Goal: Information Seeking & Learning: Learn about a topic

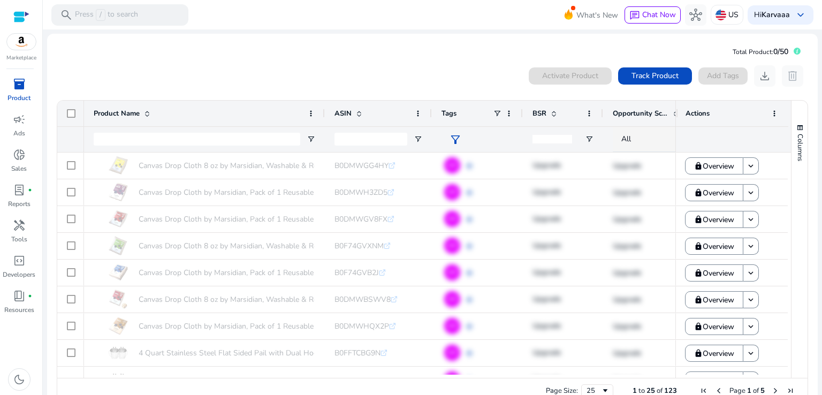
click at [22, 16] on div at bounding box center [21, 17] width 16 height 12
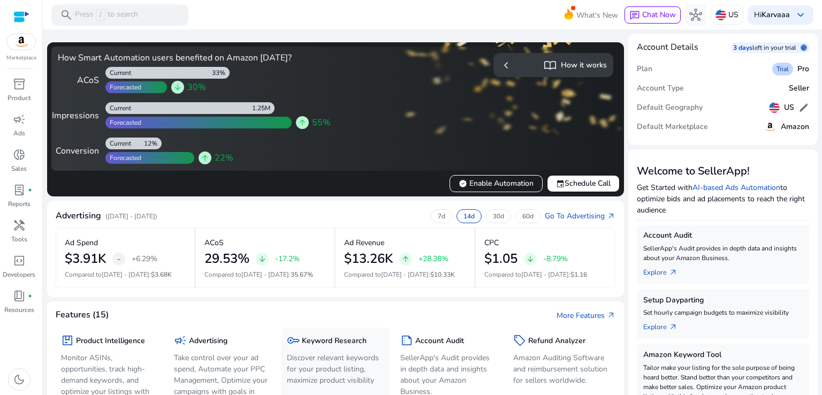
click at [328, 360] on p "Discover relevant keywords for your product listing, maximize product visibility" at bounding box center [335, 369] width 97 height 34
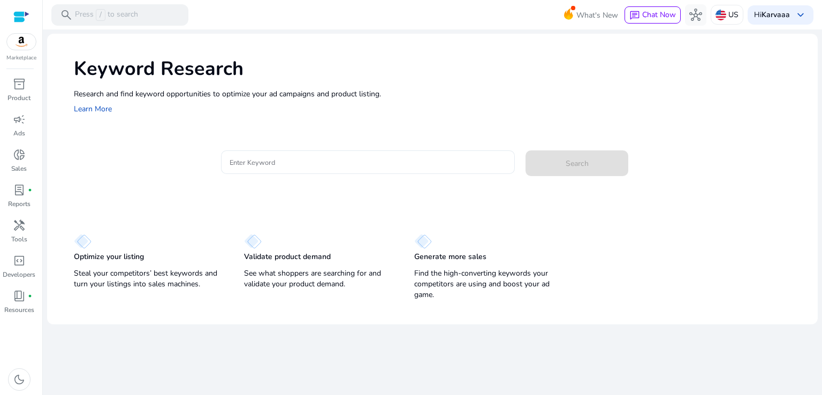
click at [278, 159] on input "Enter Keyword" at bounding box center [367, 162] width 277 height 12
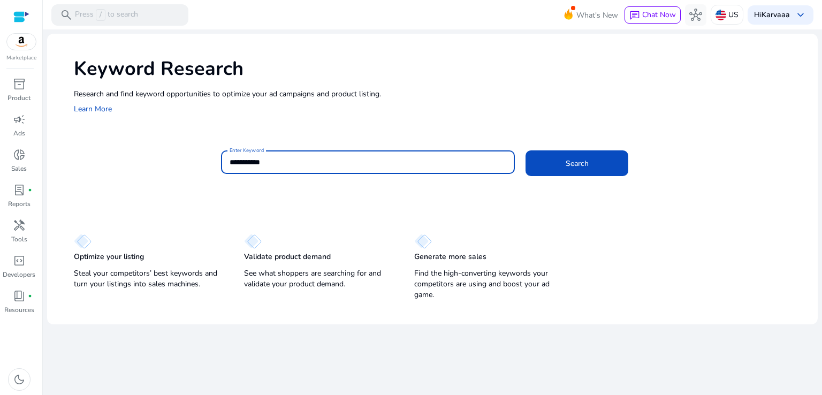
type input "**********"
click at [525, 150] on button "Search" at bounding box center [576, 163] width 103 height 26
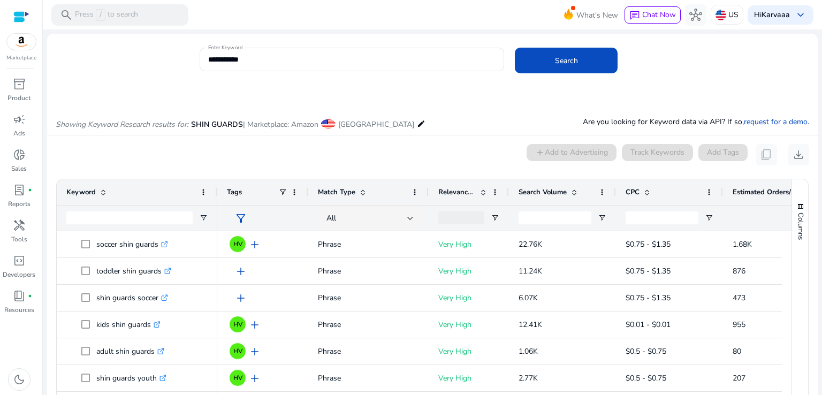
click at [722, 175] on ag-grid-angular "1 to 50 of 1,000. Page 1 of 20 Drag here to set row groups Drag here to set col…" at bounding box center [432, 330] width 769 height 315
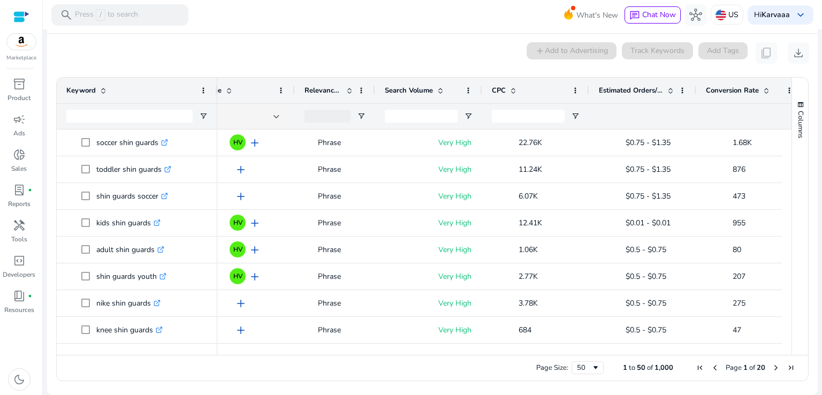
scroll to position [0, 158]
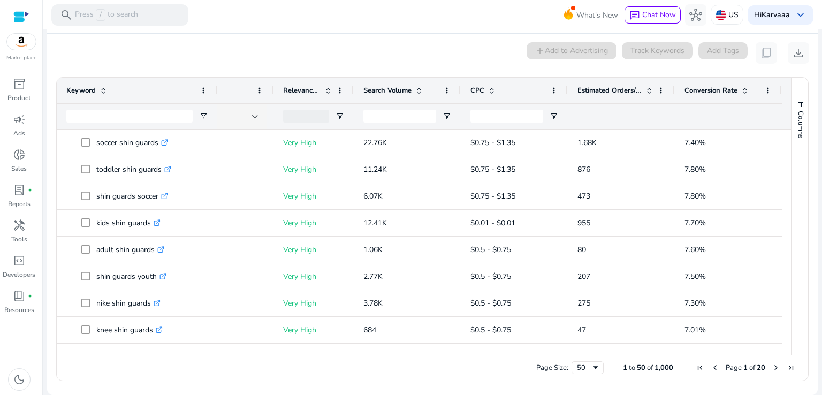
click at [640, 85] on div "Estimated Orders/Month" at bounding box center [615, 90] width 76 height 20
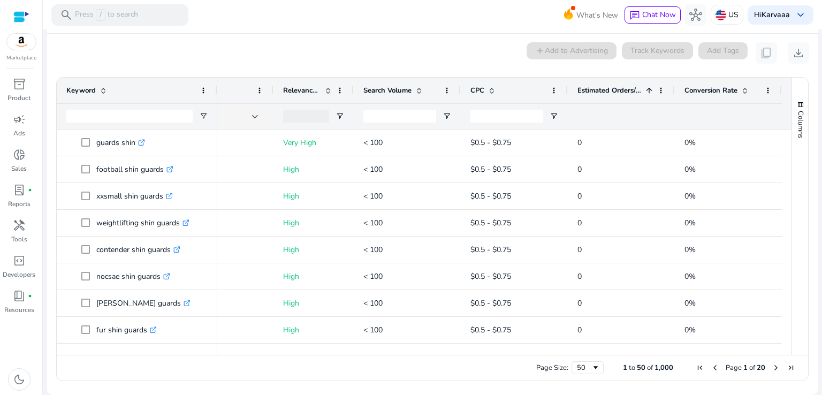
click at [640, 85] on div "Estimated Orders/Month 1" at bounding box center [615, 90] width 76 height 20
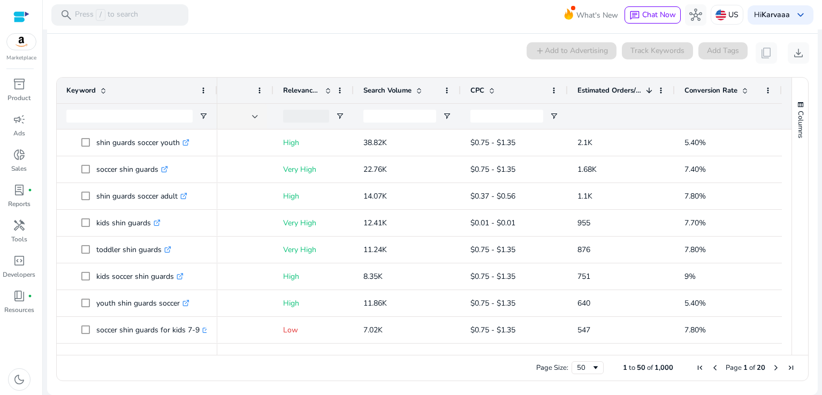
click at [640, 85] on div "Estimated Orders/Month 1" at bounding box center [615, 90] width 76 height 20
click at [640, 85] on div "Estimated Orders/Month" at bounding box center [615, 90] width 76 height 20
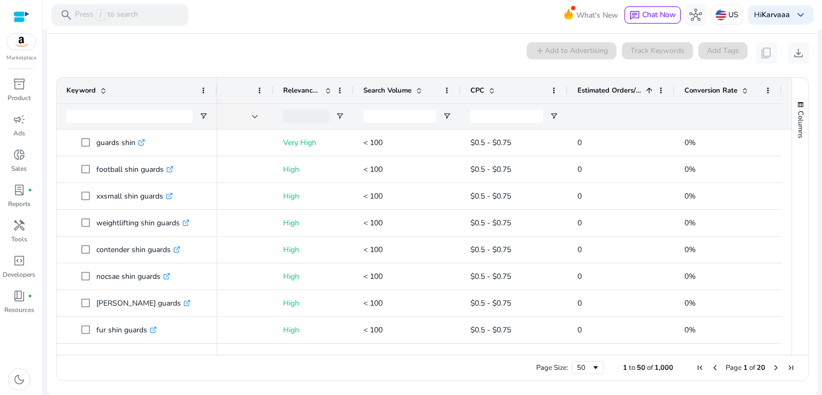
click at [640, 85] on div "Estimated Orders/Month 1" at bounding box center [615, 90] width 76 height 20
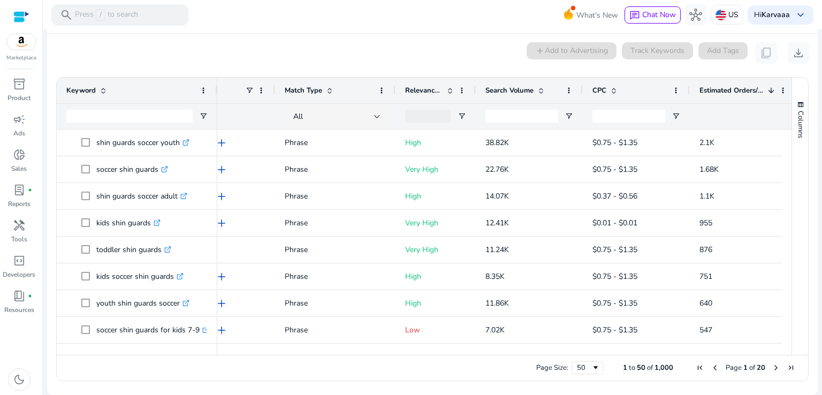
scroll to position [0, 0]
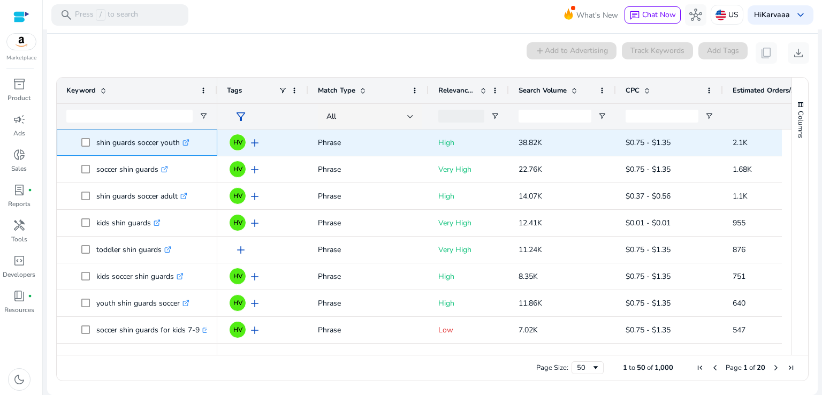
drag, startPoint x: 91, startPoint y: 140, endPoint x: 179, endPoint y: 143, distance: 87.3
click at [179, 143] on span "shin guards soccer youth .st0{fill:#2c8af8}" at bounding box center [144, 143] width 126 height 22
copy span "shin guards soccer youth"
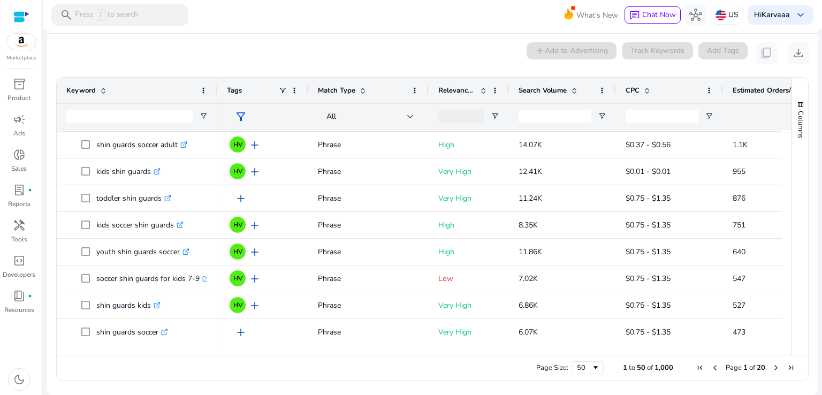
scroll to position [79, 0]
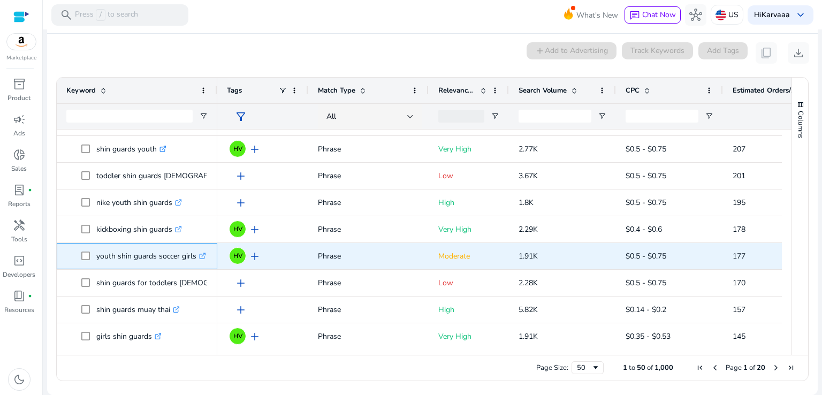
drag, startPoint x: 94, startPoint y: 332, endPoint x: 195, endPoint y: 254, distance: 127.8
click at [195, 254] on span "youth shin guards soccer girls .st0{fill:#2c8af8}" at bounding box center [144, 256] width 126 height 22
copy span "youth shin guards soccer girls"
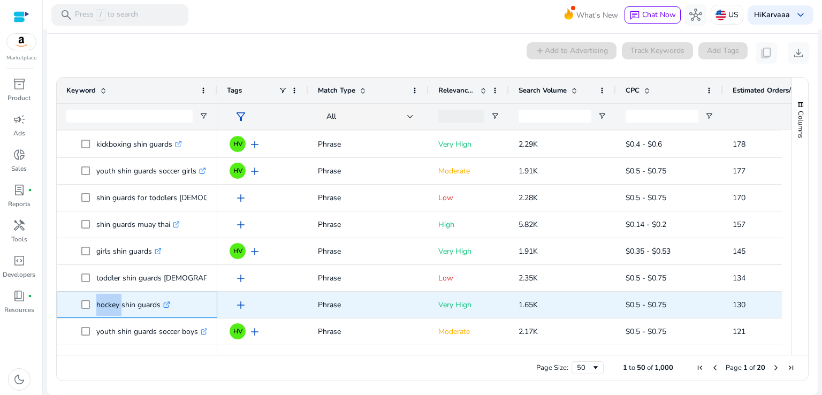
drag, startPoint x: 91, startPoint y: 300, endPoint x: 120, endPoint y: 307, distance: 29.1
click at [120, 307] on span "hockey shin guards .st0{fill:#2c8af8}" at bounding box center [144, 305] width 126 height 22
copy span "hockey"
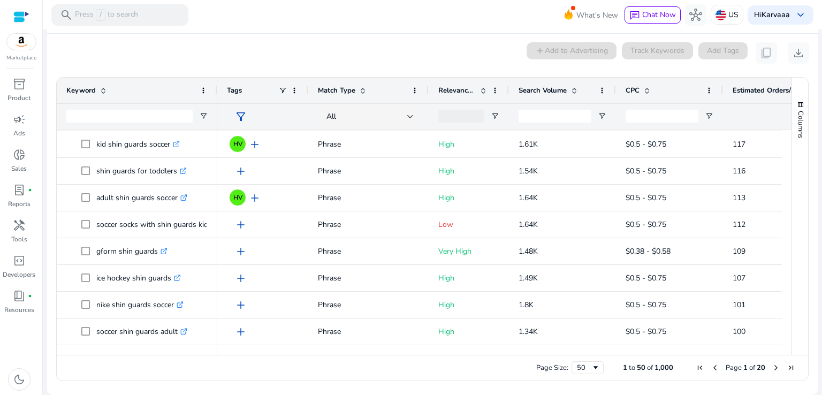
scroll to position [899, 0]
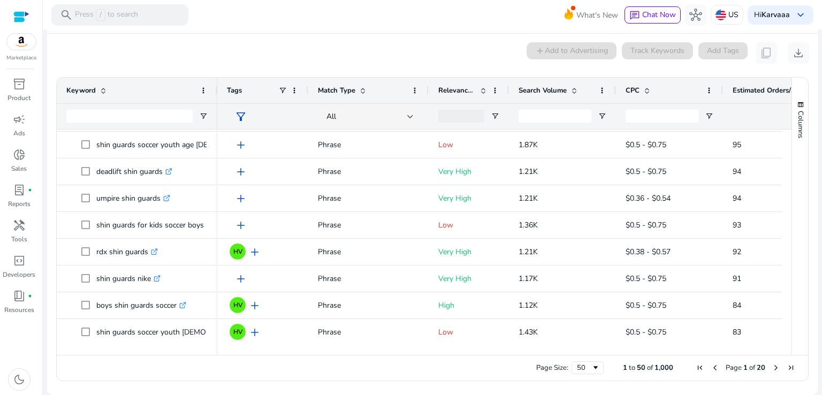
click at [772, 369] on span "Next Page" at bounding box center [775, 367] width 9 height 9
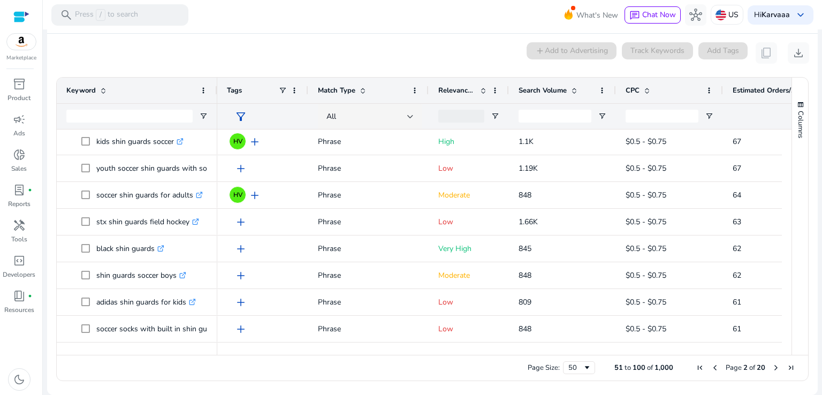
drag, startPoint x: 783, startPoint y: 200, endPoint x: 781, endPoint y: 222, distance: 22.0
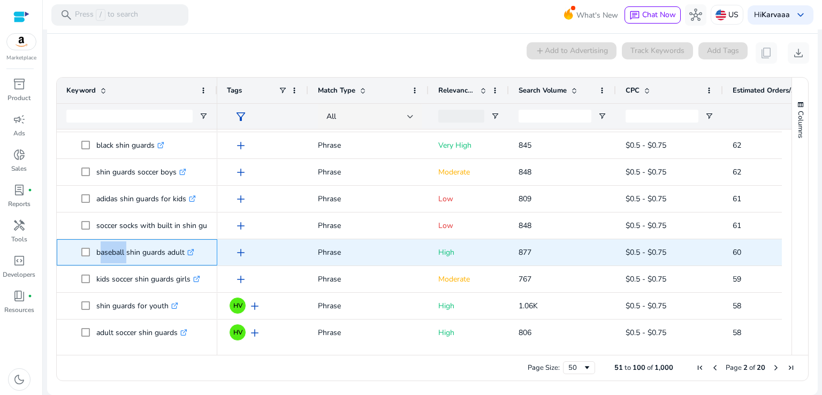
drag, startPoint x: 96, startPoint y: 253, endPoint x: 125, endPoint y: 250, distance: 29.0
click at [125, 250] on p "baseball shin guards adult .st0{fill:#2c8af8}" at bounding box center [145, 252] width 98 height 22
copy p "baseball"
